Goal: Information Seeking & Learning: Find specific fact

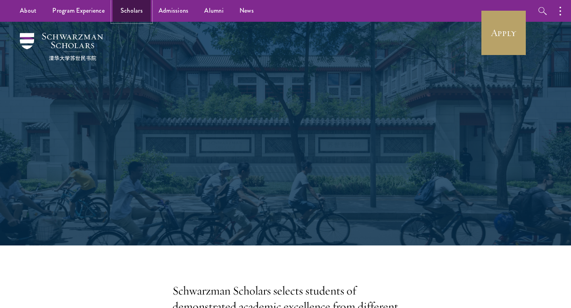
click at [133, 7] on link "Scholars" at bounding box center [132, 11] width 38 height 22
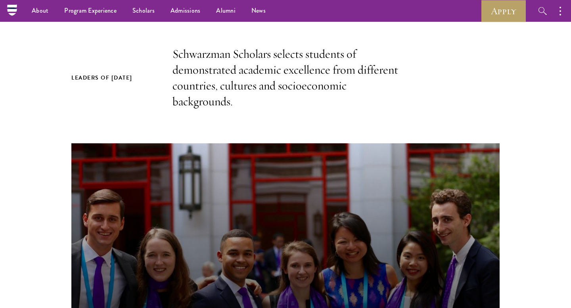
scroll to position [10, 0]
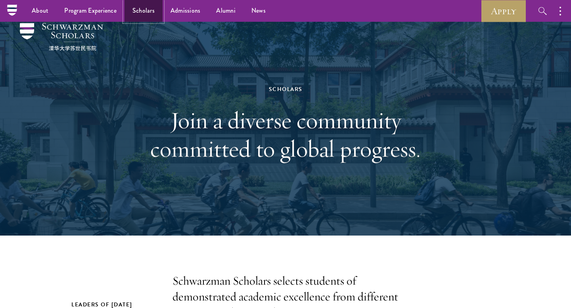
click at [136, 7] on link "Scholars" at bounding box center [144, 11] width 38 height 22
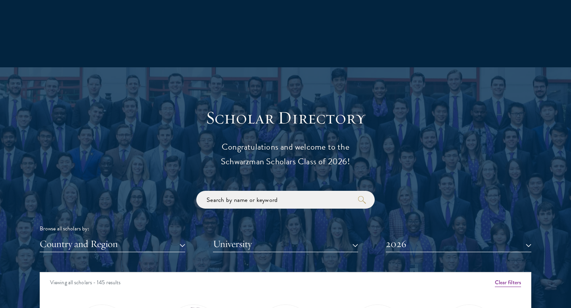
scroll to position [781, 0]
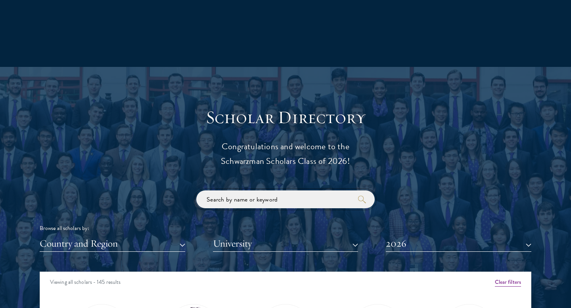
click at [225, 204] on input "search" at bounding box center [285, 200] width 178 height 18
paste input "Hilina Bayew"
type input "Hilina Bayew"
click button "submit" at bounding box center [0, 0] width 0 height 0
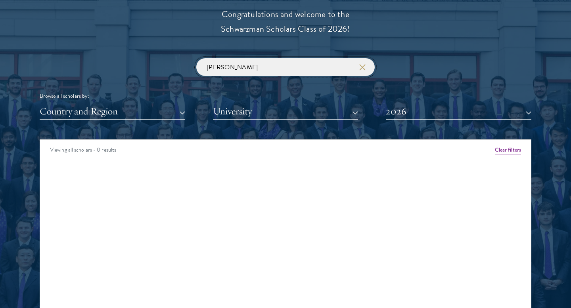
scroll to position [914, 0]
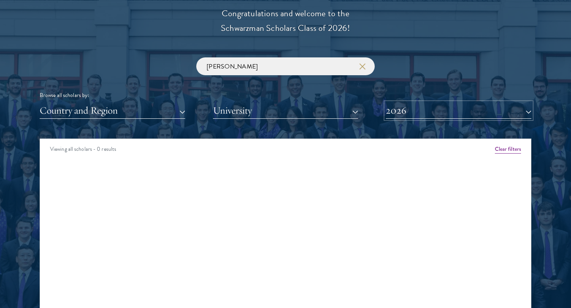
click at [402, 112] on button "2026" at bounding box center [459, 111] width 146 height 16
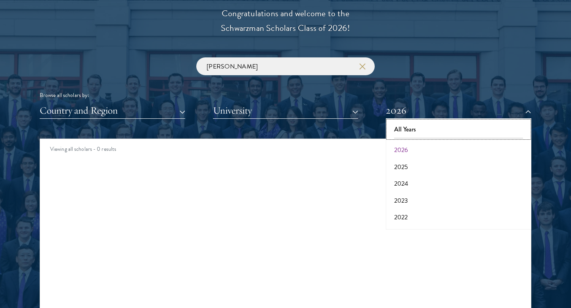
click at [402, 137] on button "All Years" at bounding box center [458, 129] width 141 height 17
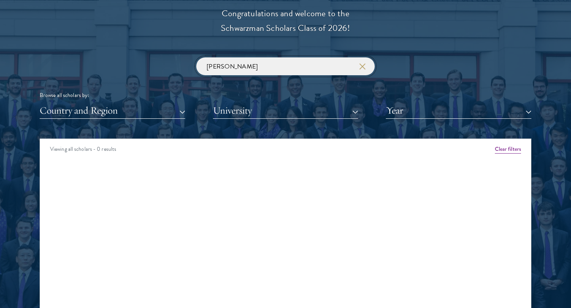
click at [255, 64] on input "Hilina Bayew" at bounding box center [285, 66] width 178 height 18
click at [205, 69] on input "Hilina Bayew" at bounding box center [285, 66] width 178 height 18
click at [327, 67] on input "Hilina Bayew" at bounding box center [285, 66] width 178 height 18
click button "submit" at bounding box center [0, 0] width 0 height 0
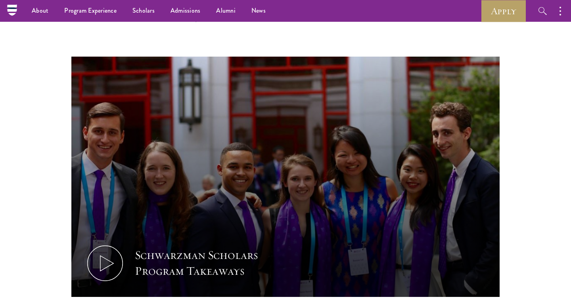
scroll to position [220, 0]
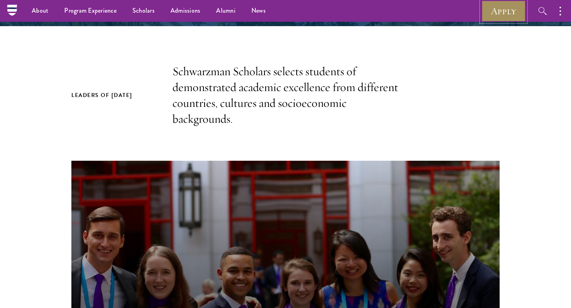
click at [502, 12] on link "Apply" at bounding box center [503, 11] width 44 height 22
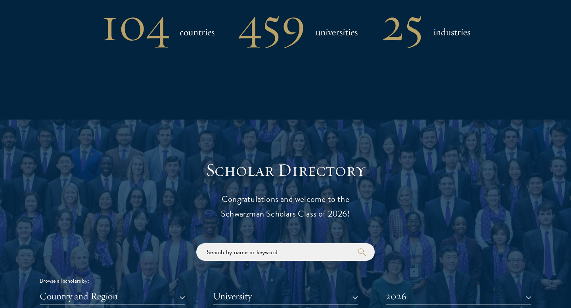
scroll to position [736, 0]
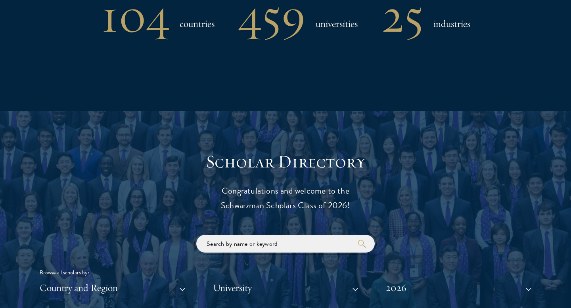
click at [253, 241] on input "search" at bounding box center [285, 244] width 178 height 18
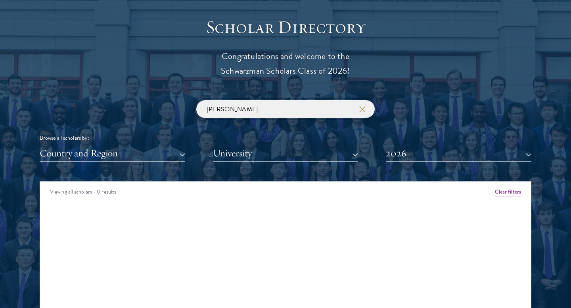
scroll to position [873, 0]
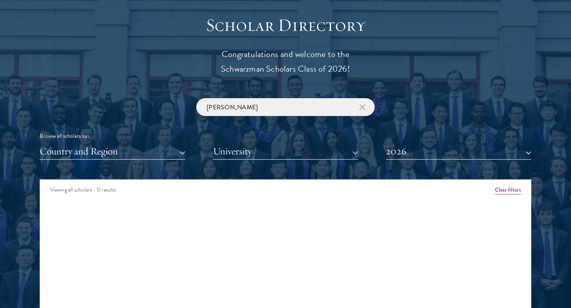
click at [400, 161] on div "Scholar Directory Congratulations and welcome to the Schwarzman Scholars Class …" at bounding box center [286, 215] width 492 height 403
click at [400, 156] on button "2026" at bounding box center [459, 152] width 146 height 16
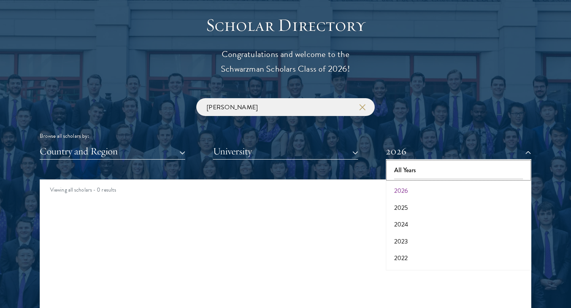
click at [399, 173] on button "All Years" at bounding box center [458, 170] width 141 height 17
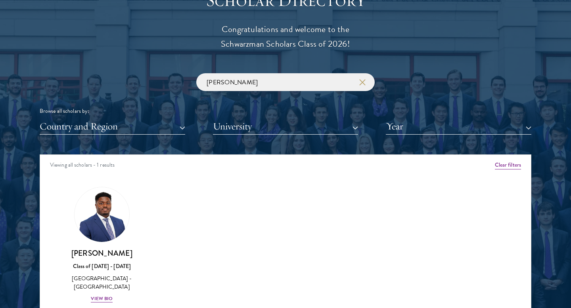
scroll to position [900, 0]
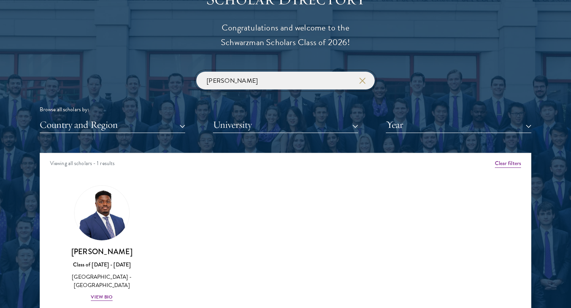
click at [301, 77] on input "lance" at bounding box center [285, 81] width 178 height 18
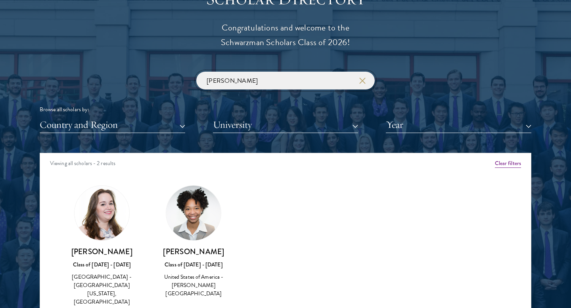
click at [261, 81] on input "greer" at bounding box center [285, 81] width 178 height 18
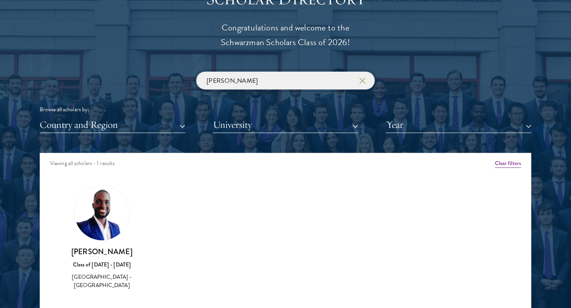
click at [275, 80] on input "latimer" at bounding box center [285, 81] width 178 height 18
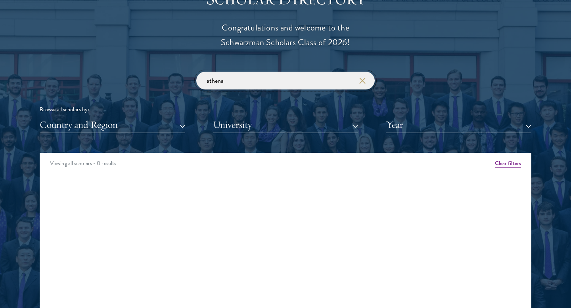
paste input "Neuteyshe"
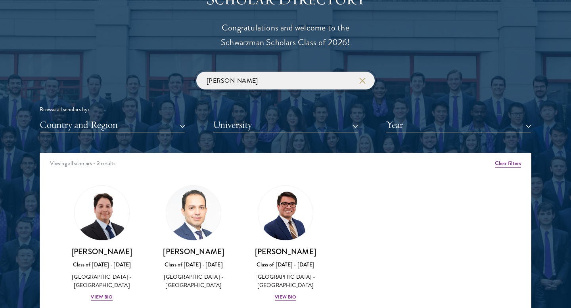
type input "juan"
